Goal: Task Accomplishment & Management: Manage account settings

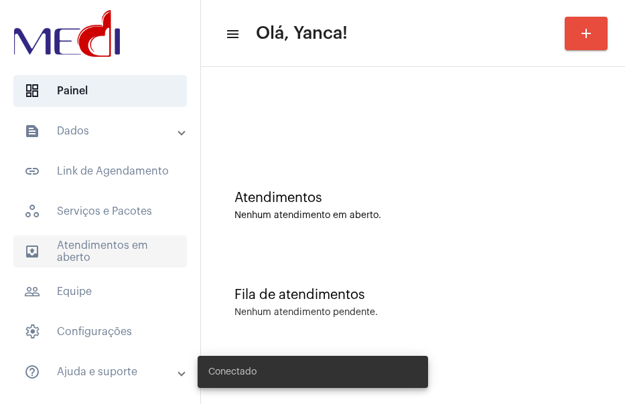
click at [82, 242] on span "outbox_outline Atendimentos em aberto" at bounding box center [99, 252] width 173 height 32
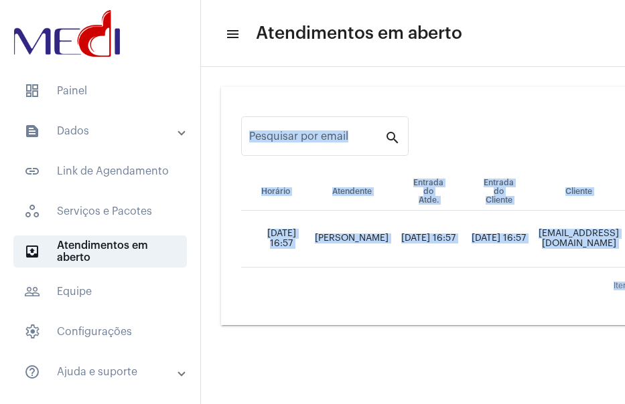
drag, startPoint x: 297, startPoint y: 398, endPoint x: 356, endPoint y: 398, distance: 58.9
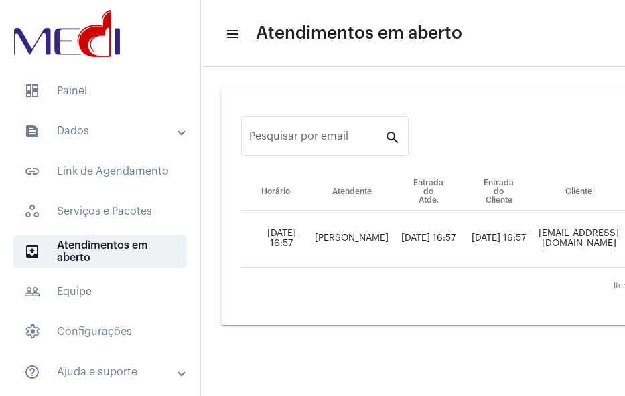
click at [338, 352] on mat-sidenav-content "menu Atendimentos em aberto Pesquisar por email search Horário Atendente Entrad…" at bounding box center [413, 198] width 424 height 396
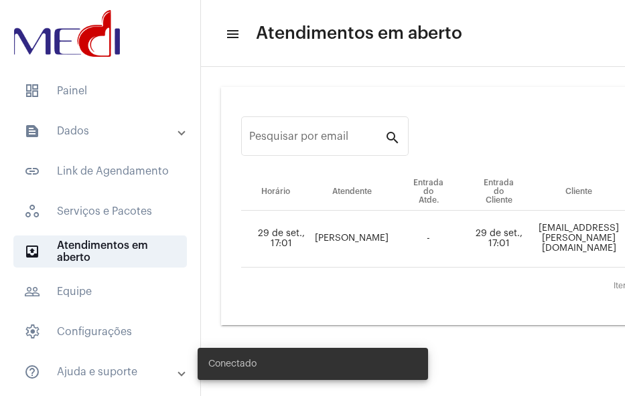
drag, startPoint x: 289, startPoint y: 386, endPoint x: 299, endPoint y: 386, distance: 9.4
click at [309, 386] on div "Conectado" at bounding box center [312, 364] width 263 height 64
drag, startPoint x: 285, startPoint y: 390, endPoint x: 431, endPoint y: 388, distance: 146.0
click at [431, 388] on div "Conectado" at bounding box center [312, 364] width 263 height 64
drag, startPoint x: 436, startPoint y: 391, endPoint x: 482, endPoint y: 388, distance: 46.3
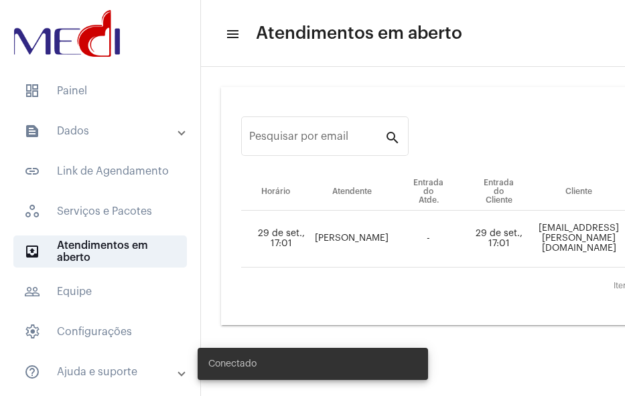
click at [482, 388] on body "dashboard Painel text_snippet_outlined Dados text_snippet_outlined Relatórios h…" at bounding box center [312, 198] width 625 height 396
click at [324, 394] on div "Conectado" at bounding box center [312, 364] width 263 height 64
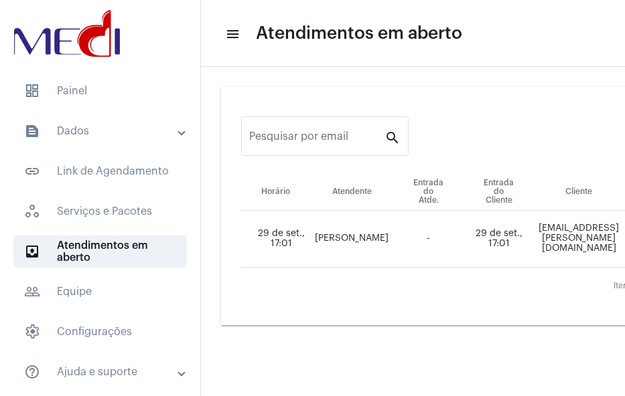
click at [349, 362] on mat-sidenav-content "menu Atendimentos em aberto Pesquisar por email search Horário Atendente Entrad…" at bounding box center [413, 198] width 424 height 396
